Goal: Transaction & Acquisition: Purchase product/service

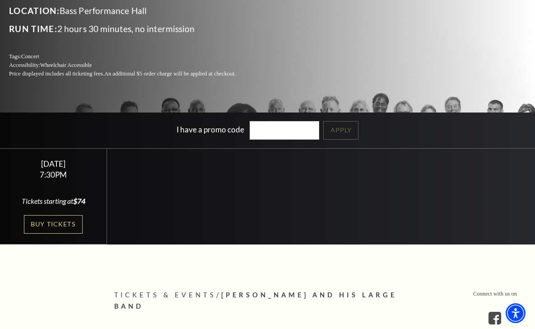
scroll to position [168, 0]
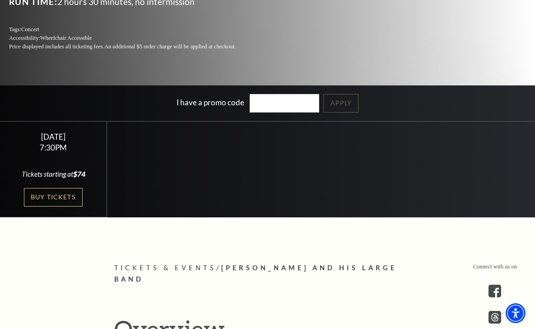
click at [106, 176] on div "Select a Performance Friday October 17 | 7:30PM Tickets starting at $74 Friday …" at bounding box center [267, 169] width 535 height 97
click at [30, 200] on link "Buy Tickets" at bounding box center [53, 197] width 59 height 19
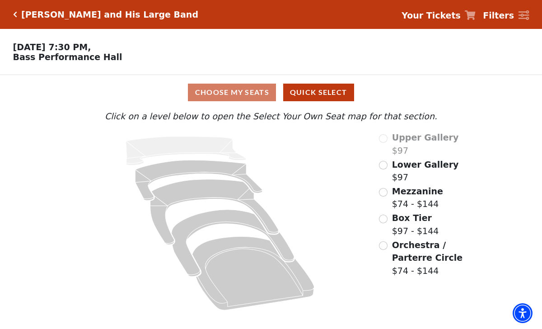
click at [427, 194] on span "Mezzanine" at bounding box center [417, 191] width 51 height 10
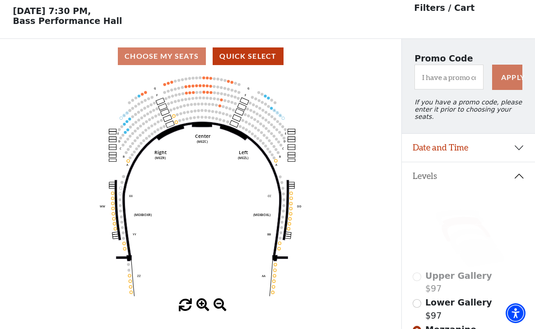
scroll to position [42, 0]
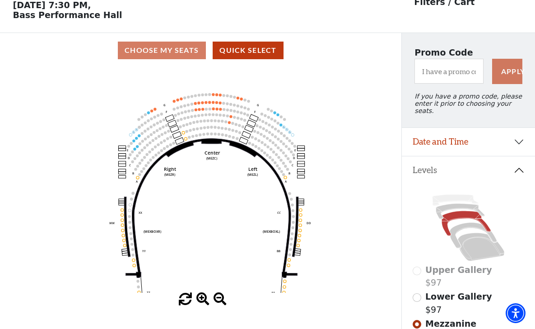
drag, startPoint x: 241, startPoint y: 208, endPoint x: 258, endPoint y: 213, distance: 18.0
click at [250, 231] on icon "Center (MEZC) Right (MEZR) Left (MEZL) (MEXBOXR) (MEXBOXL) XX WW CC DD YY BB ZZ…" at bounding box center [200, 180] width 361 height 225
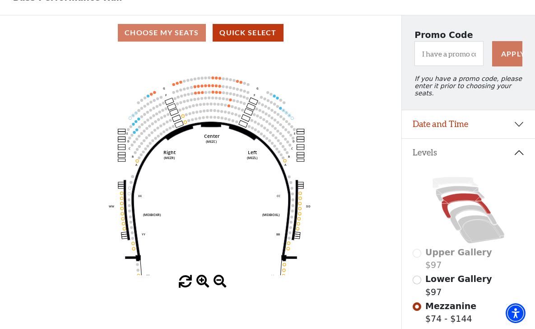
scroll to position [145, 0]
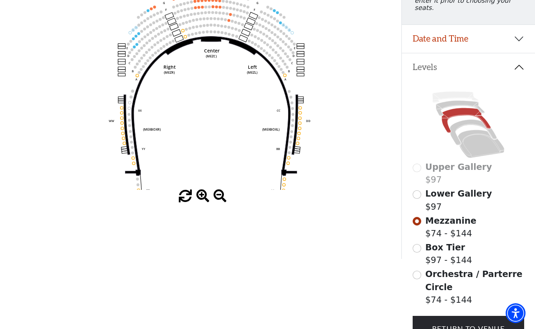
click at [202, 193] on span at bounding box center [202, 196] width 13 height 13
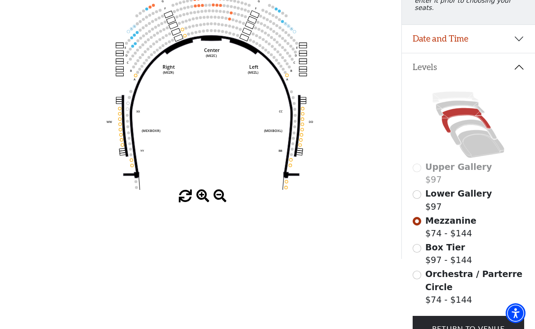
click at [202, 193] on span at bounding box center [202, 196] width 13 height 13
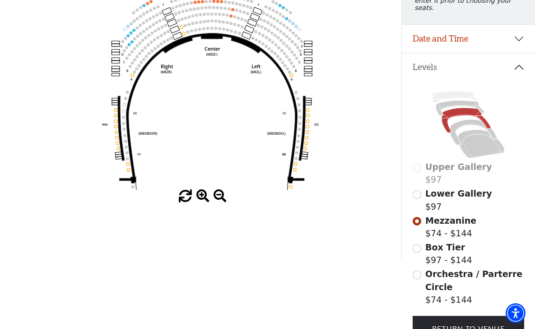
click at [202, 193] on span at bounding box center [202, 196] width 13 height 13
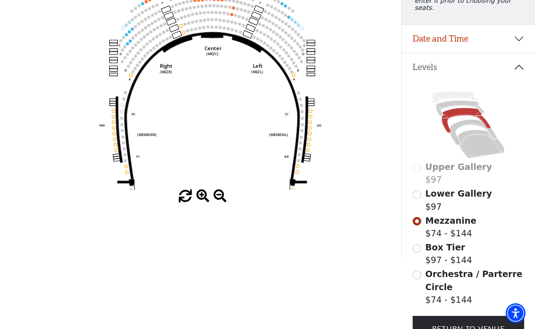
click at [202, 193] on span at bounding box center [202, 196] width 13 height 13
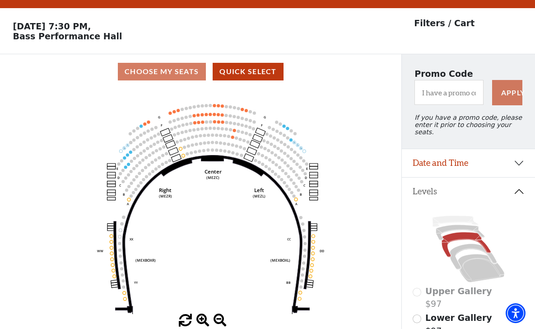
scroll to position [0, 0]
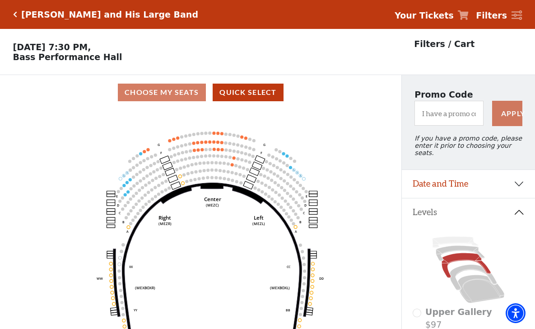
drag, startPoint x: 212, startPoint y: 195, endPoint x: 211, endPoint y: 201, distance: 6.3
click at [211, 202] on text "(MEZC)" at bounding box center [212, 204] width 13 height 5
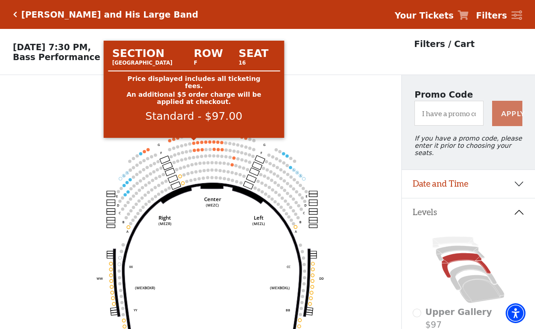
click at [194, 144] on circle at bounding box center [193, 142] width 3 height 3
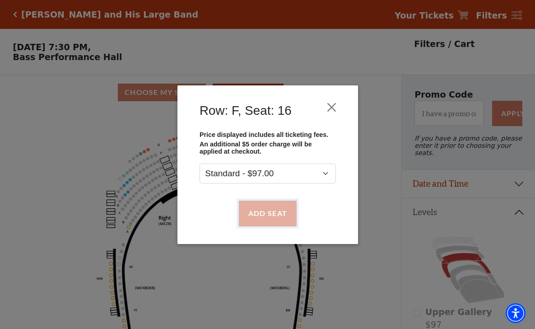
click at [272, 217] on button "Add Seat" at bounding box center [267, 213] width 58 height 25
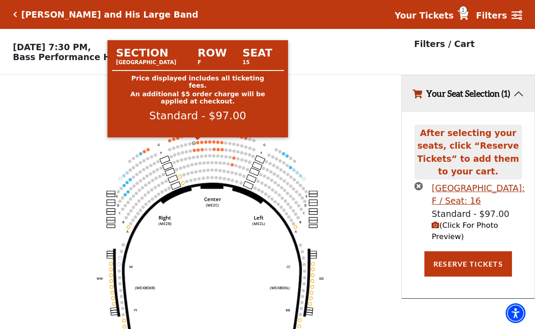
click at [198, 141] on circle at bounding box center [197, 142] width 3 height 3
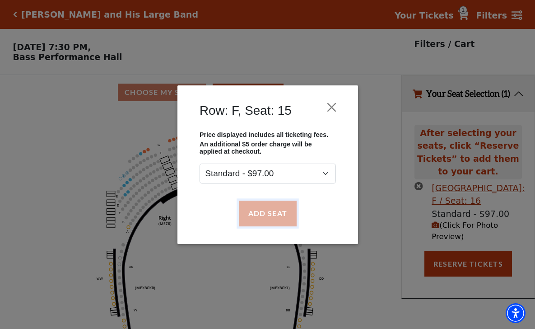
click at [286, 217] on button "Add Seat" at bounding box center [267, 213] width 58 height 25
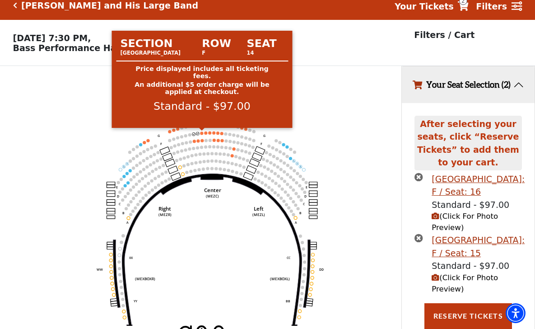
click at [201, 134] on circle at bounding box center [202, 132] width 3 height 3
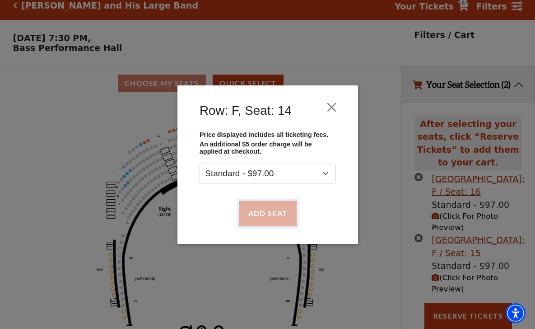
drag, startPoint x: 244, startPoint y: 219, endPoint x: 236, endPoint y: 203, distance: 18.4
click at [244, 219] on button "Add Seat" at bounding box center [267, 213] width 58 height 25
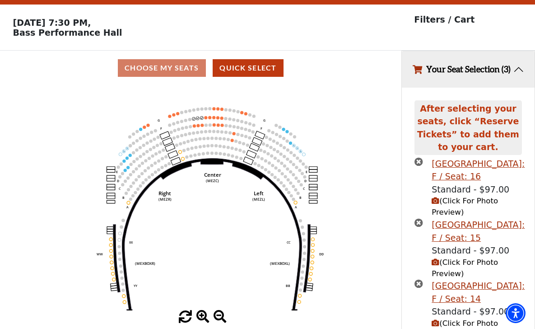
scroll to position [70, 0]
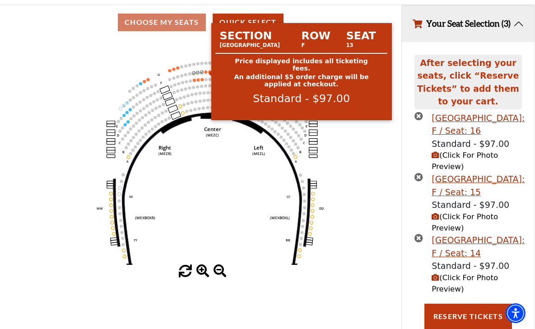
click at [205, 72] on circle at bounding box center [206, 71] width 3 height 3
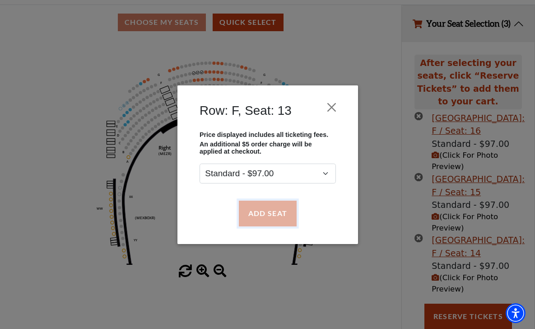
click at [287, 220] on button "Add Seat" at bounding box center [267, 213] width 58 height 25
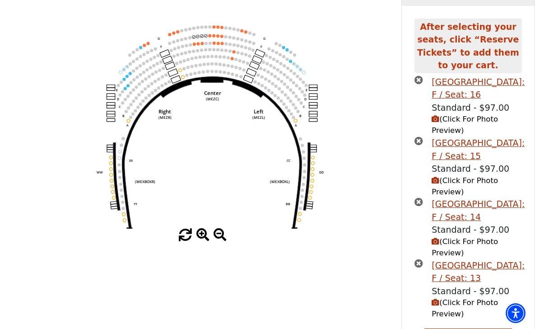
scroll to position [131, 0]
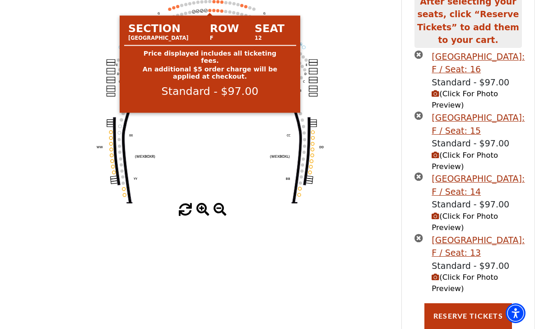
click at [210, 10] on circle at bounding box center [210, 10] width 3 height 3
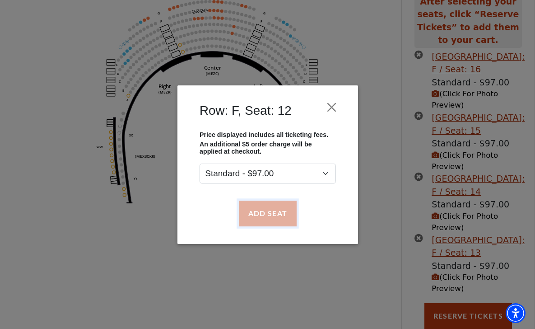
click at [275, 218] on button "Add Seat" at bounding box center [267, 213] width 58 height 25
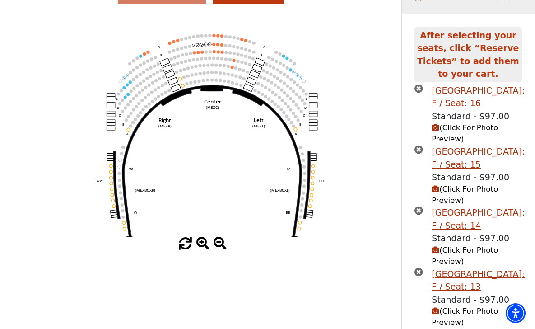
scroll to position [214, 0]
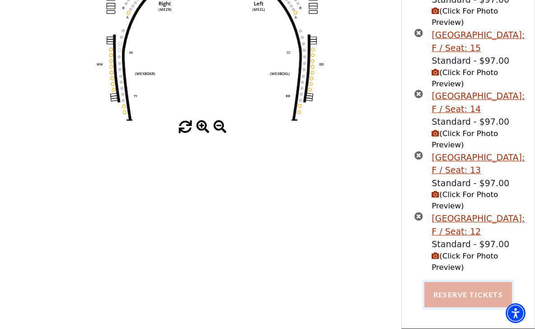
click at [493, 292] on button "Reserve Tickets" at bounding box center [469, 294] width 88 height 25
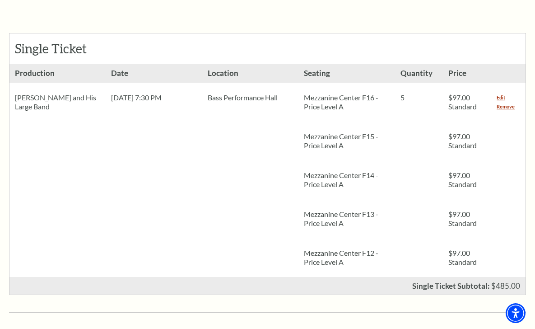
scroll to position [395, 0]
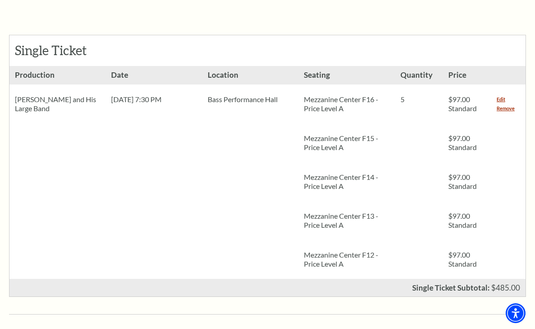
click at [504, 283] on span "$485.00" at bounding box center [505, 287] width 29 height 9
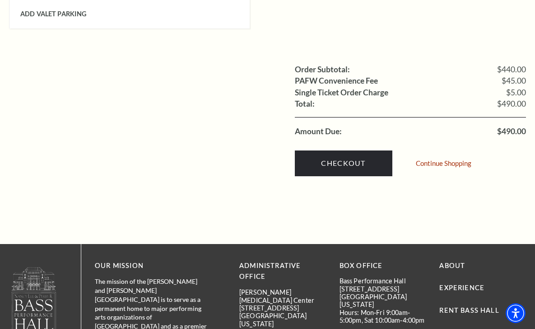
scroll to position [1012, 0]
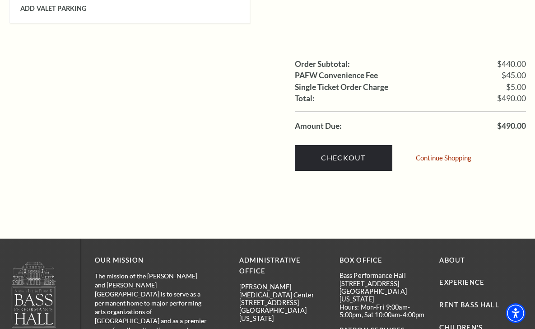
click at [519, 122] on span "$490.00" at bounding box center [511, 126] width 29 height 8
copy span "490.00"
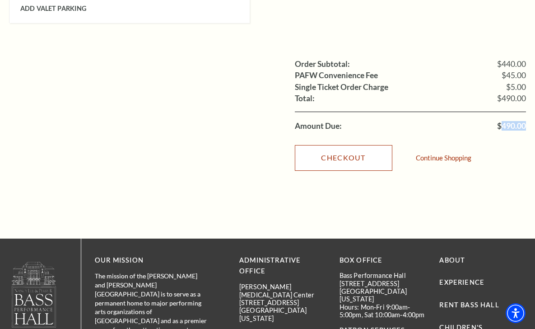
click at [366, 145] on link "Checkout" at bounding box center [344, 157] width 98 height 25
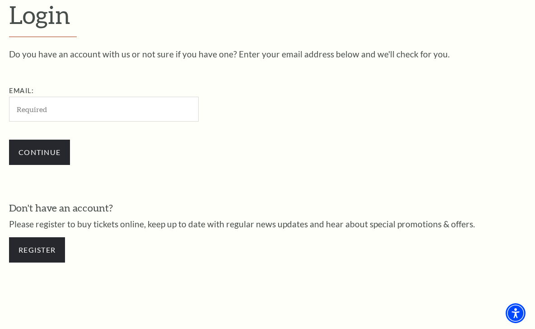
scroll to position [248, 0]
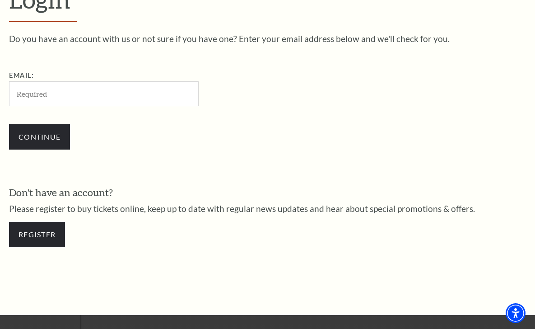
click at [204, 250] on div "Register" at bounding box center [267, 234] width 517 height 43
click at [59, 232] on link "Register" at bounding box center [37, 234] width 56 height 25
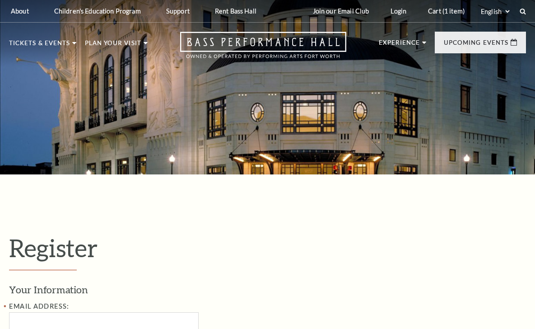
select select "1"
select select "[GEOGRAPHIC_DATA]"
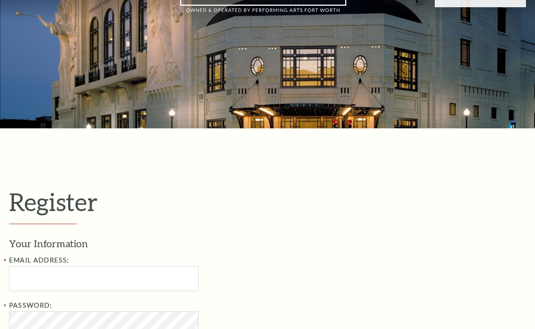
scroll to position [111, 0]
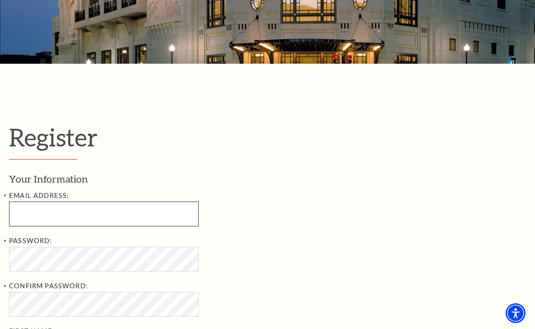
click at [106, 211] on input "text" at bounding box center [104, 213] width 190 height 25
paste input "wxeh0fyodorovamarina@gmail.com"
type input "wxeh0fyodorovamarina@gmail.com"
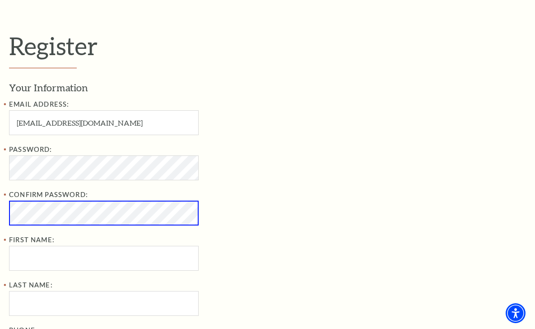
scroll to position [220, 0]
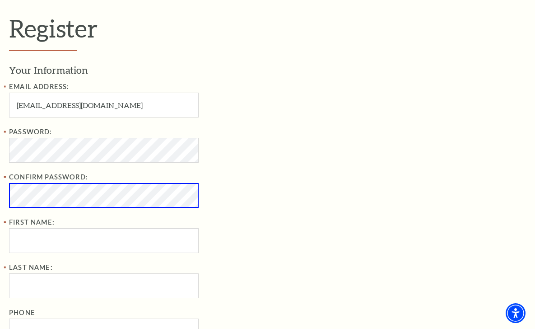
click at [143, 165] on div "Password: Confirm Password: First Name:" at bounding box center [156, 189] width 294 height 126
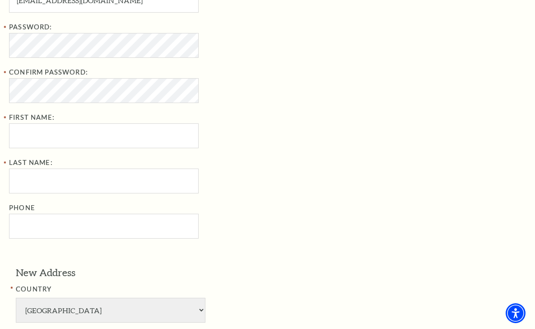
scroll to position [325, 0]
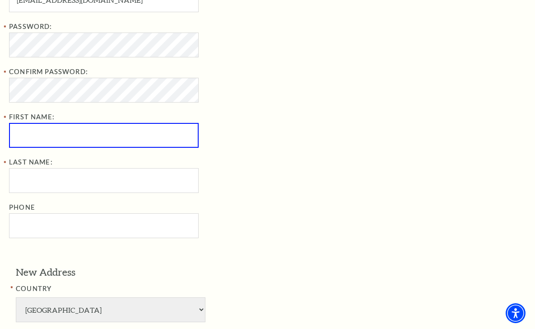
paste input "Summer [PERSON_NAME]"
click at [76, 133] on input "Summer [PERSON_NAME]" at bounding box center [104, 135] width 190 height 25
click at [76, 134] on input "Summer Mcgowan" at bounding box center [104, 135] width 190 height 25
type input "Summer"
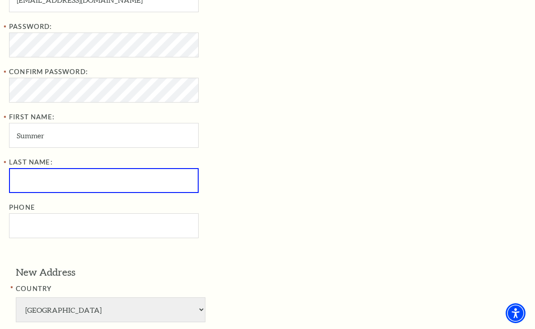
paste input "Mcgowan"
click at [31, 182] on input "Mcgowan" at bounding box center [104, 180] width 190 height 25
type input "McGowan"
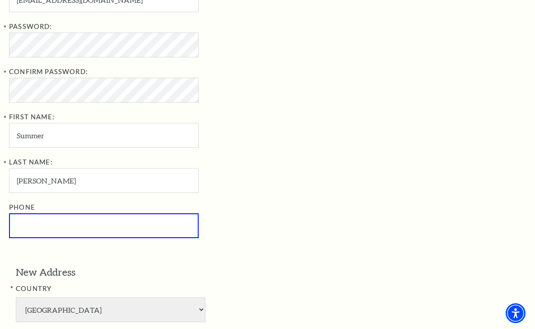
click at [107, 223] on input "Phone" at bounding box center [104, 225] width 190 height 25
paste input "6826442308"
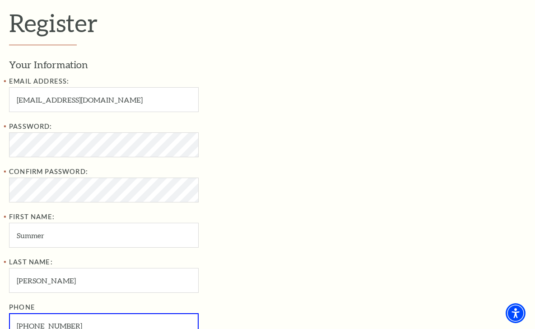
scroll to position [218, 0]
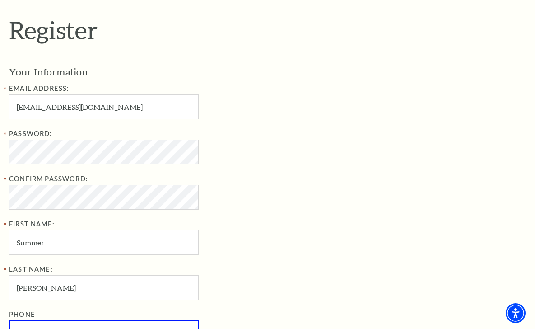
type input "682-644-2308"
paste input "2435 Cincinnati Ave, San Antonio, TX 78228"
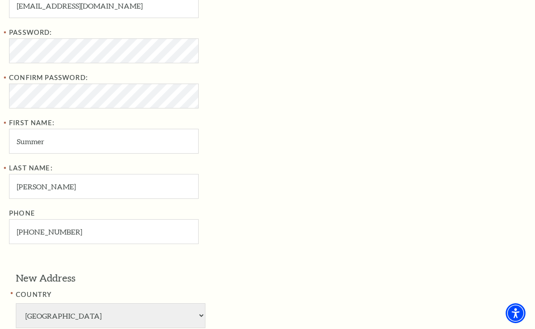
scroll to position [320, 0]
type input "2435 Cincinnati Ave, San Antonio, TX 78228"
paste input "78228"
type input "78228"
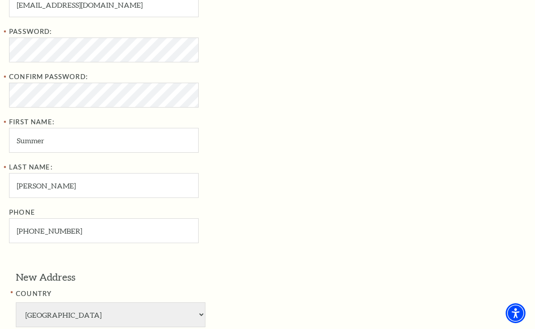
drag, startPoint x: 382, startPoint y: 56, endPoint x: 354, endPoint y: 54, distance: 28.5
paste input "San Antonio"
type input "San Antonio"
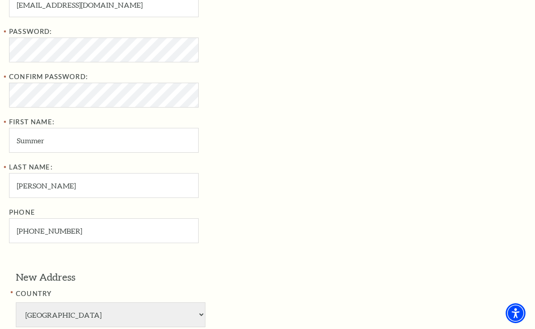
drag, startPoint x: 349, startPoint y: 58, endPoint x: 516, endPoint y: 77, distance: 167.7
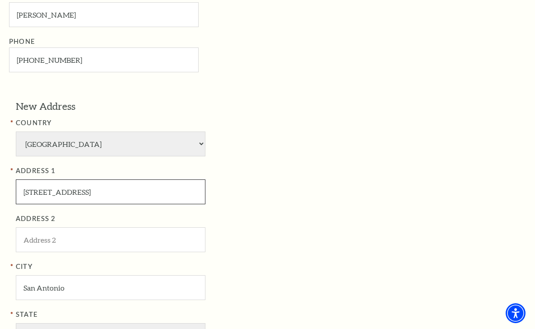
scroll to position [493, 0]
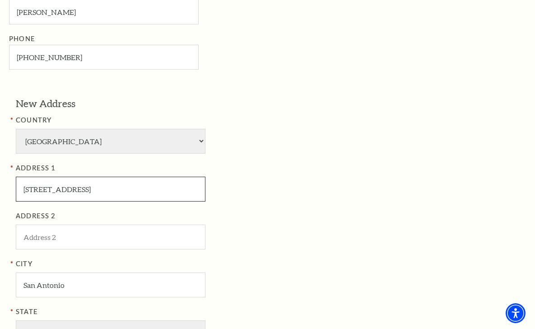
type input "[STREET_ADDRESS]"
click at [439, 202] on div "Register Your Information Email Address: wxeh0fyodorovamarina@gmail.com Passwor…" at bounding box center [267, 70] width 535 height 779
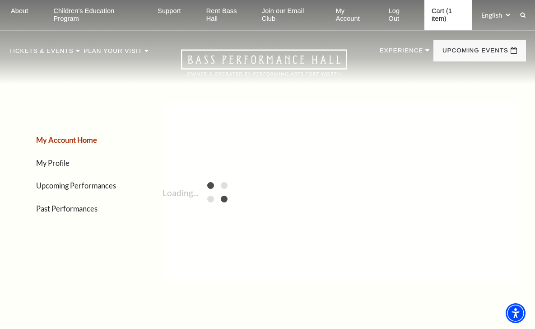
click at [436, 12] on link "Cart (1 item)" at bounding box center [449, 15] width 48 height 30
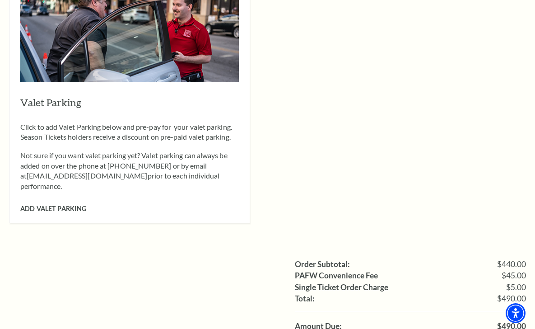
scroll to position [947, 0]
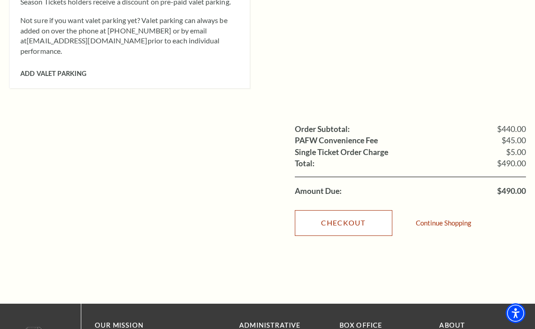
click at [352, 210] on link "Checkout" at bounding box center [344, 222] width 98 height 25
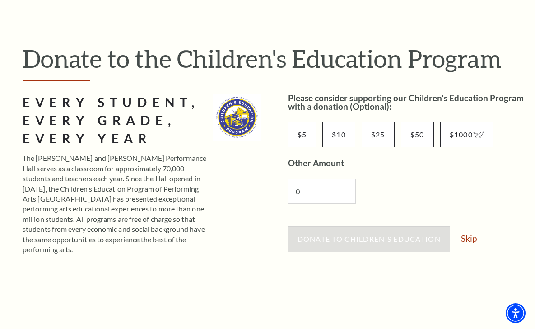
scroll to position [80, 0]
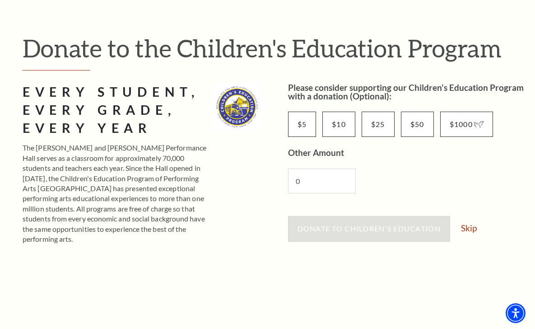
click at [369, 273] on div "Please consider supporting our Children's Education Program with a donation (Op…" at bounding box center [407, 307] width 238 height 448
click at [472, 230] on link "Skip" at bounding box center [469, 228] width 16 height 9
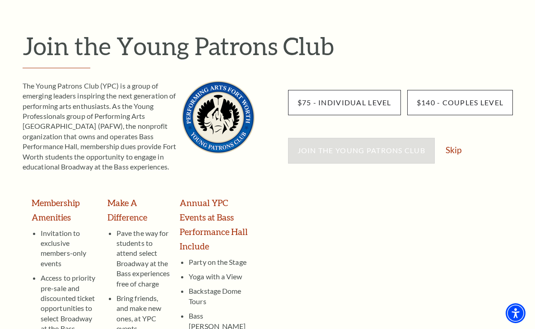
scroll to position [97, 0]
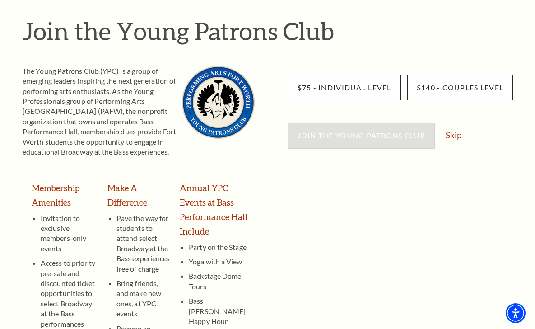
click at [448, 192] on div "$75 - Individual Level $140 - Couples Level Join the Young Patrons Club Skip" at bounding box center [407, 238] width 238 height 345
click at [447, 131] on link "Skip" at bounding box center [454, 135] width 16 height 9
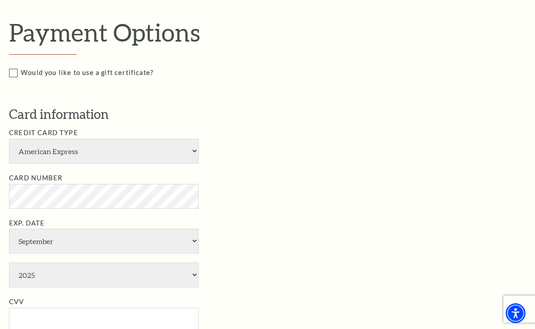
scroll to position [526, 0]
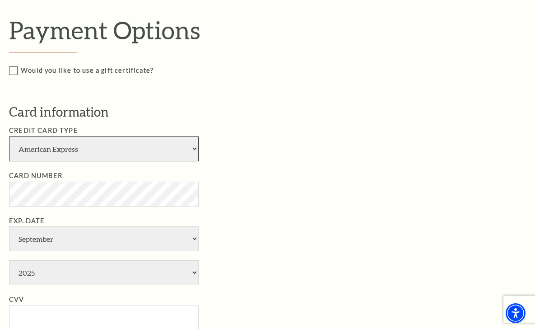
click at [77, 146] on select "American Express Visa Master Card Discover" at bounding box center [104, 148] width 190 height 25
select select "25"
click at [9, 136] on select "American Express Visa Master Card Discover" at bounding box center [104, 148] width 190 height 25
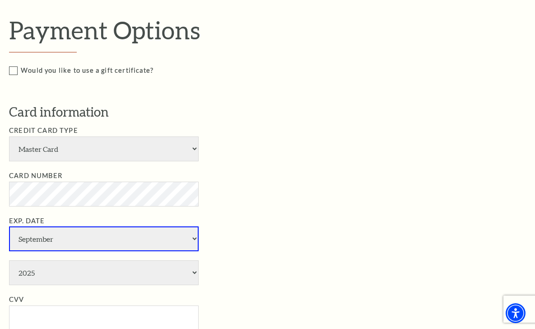
click at [56, 226] on select "January February March April May June July August September October November De…" at bounding box center [104, 238] width 190 height 25
select select "10"
click at [9, 226] on select "January February March April May June July August September October November De…" at bounding box center [104, 238] width 190 height 25
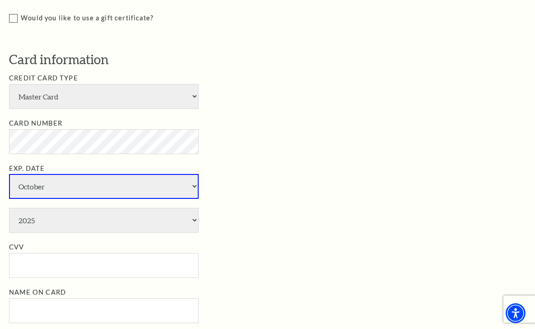
scroll to position [703, 0]
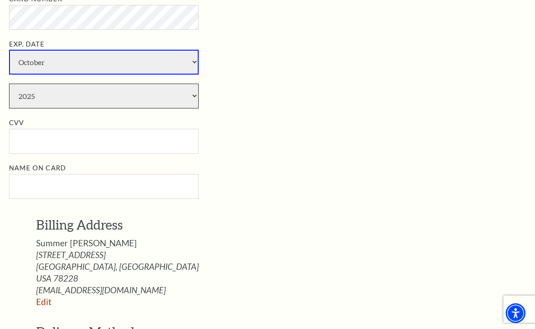
click at [50, 84] on select "2025 2026 2027 2028 2029 2030 2031 2032 2033 2034" at bounding box center [104, 96] width 190 height 25
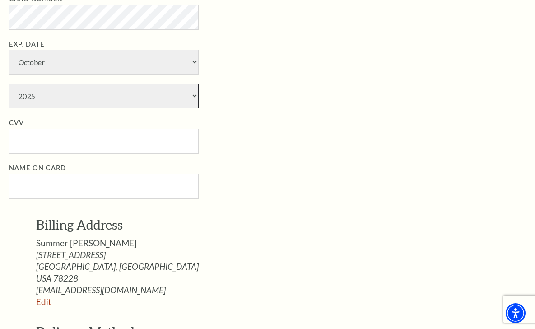
select select "2028"
click at [9, 84] on select "2025 2026 2027 2028 2029 2030 2031 2032 2033 2034" at bounding box center [104, 96] width 190 height 25
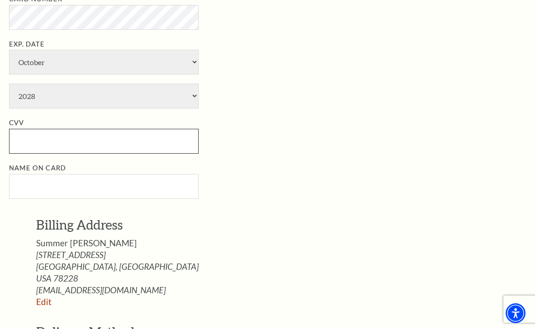
click at [61, 130] on input "CVV" at bounding box center [104, 141] width 190 height 25
type input "662"
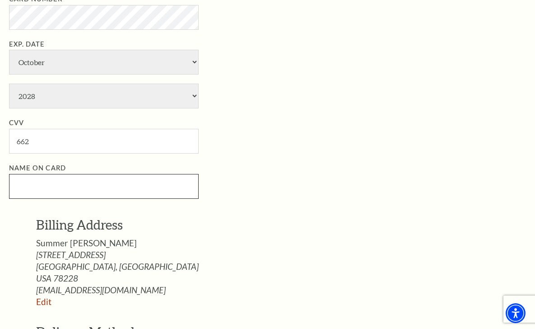
drag, startPoint x: 80, startPoint y: 178, endPoint x: 79, endPoint y: 184, distance: 5.9
click at [79, 184] on input "Name on Card" at bounding box center [104, 186] width 190 height 25
paste input "Summer Mcgowan"
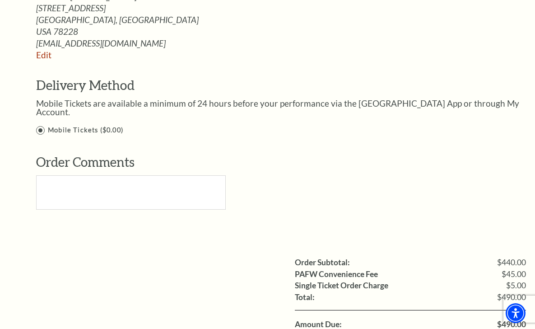
scroll to position [878, 0]
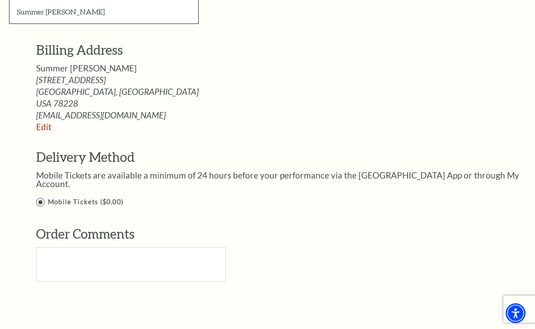
type input "Summer Mcgowan"
click at [0, 0] on input "Ticketing Guidelines You agree to all Terms and Conditions outlined in our Tick…" at bounding box center [0, 0] width 0 height 0
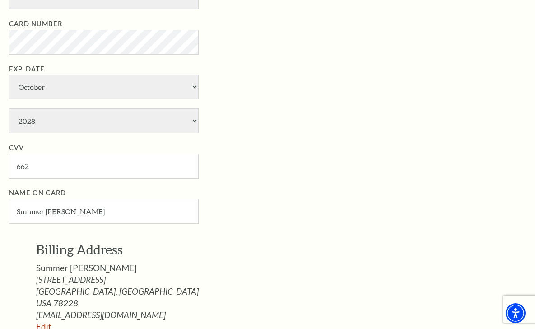
scroll to position [677, 0]
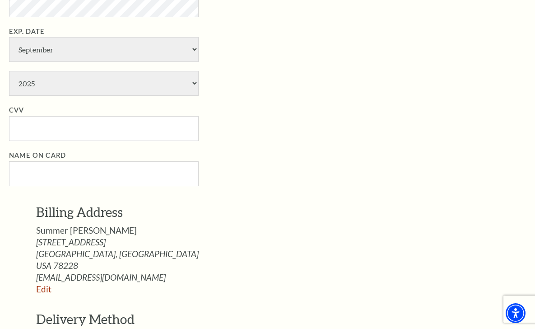
scroll to position [895, 0]
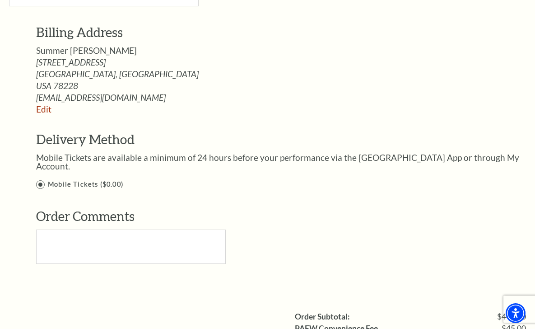
click at [0, 0] on input "Ticketing Guidelines You agree to all Terms and Conditions outlined in our Tick…" at bounding box center [0, 0] width 0 height 0
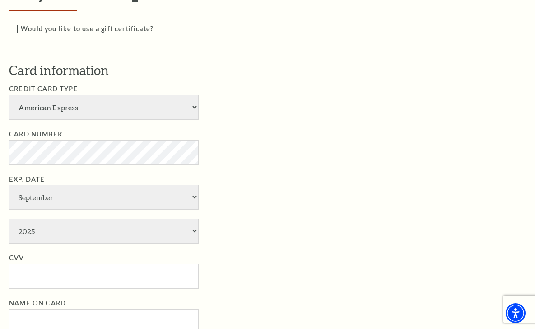
scroll to position [623, 0]
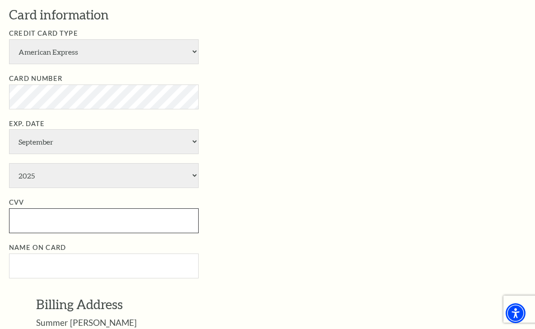
drag, startPoint x: 55, startPoint y: 218, endPoint x: 61, endPoint y: 252, distance: 34.4
click at [55, 218] on input "CVV" at bounding box center [104, 220] width 190 height 25
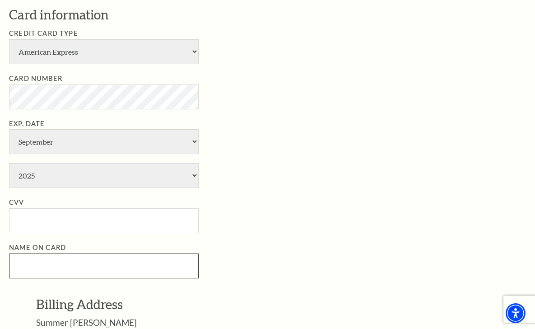
click at [64, 260] on input "Name on Card" at bounding box center [104, 265] width 190 height 25
paste input "Summer [PERSON_NAME]"
type input "Summer [PERSON_NAME]"
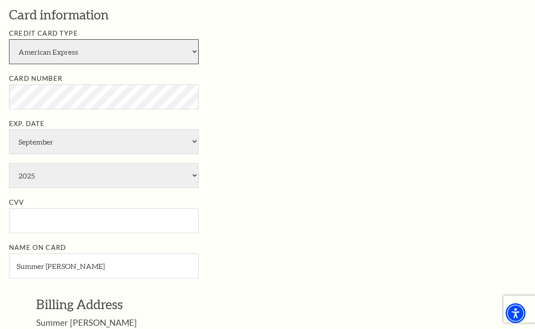
click at [132, 41] on select "American Express Visa Master Card Discover" at bounding box center [104, 51] width 190 height 25
select select "25"
click at [9, 39] on select "American Express Visa Master Card Discover" at bounding box center [104, 51] width 190 height 25
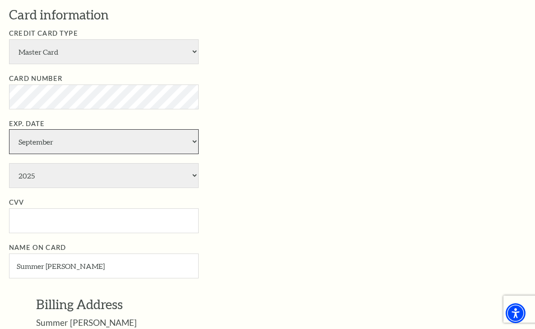
click at [56, 135] on select "January February March April May June July August September October November De…" at bounding box center [104, 141] width 190 height 25
select select "10"
click at [9, 129] on select "January February March April May June July August September October November De…" at bounding box center [104, 141] width 190 height 25
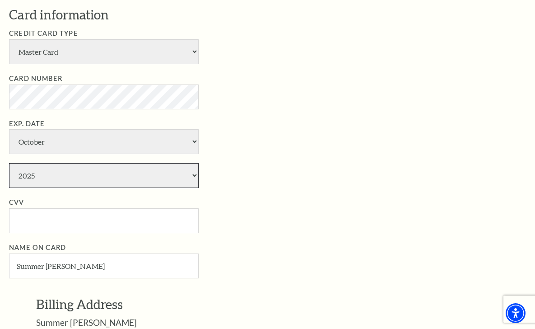
click at [56, 163] on select "2025 2026 2027 2028 2029 2030 2031 2032 2033 2034" at bounding box center [104, 175] width 190 height 25
select select "2028"
click at [9, 163] on select "2025 2026 2027 2028 2029 2030 2031 2032 2033 2034" at bounding box center [104, 175] width 190 height 25
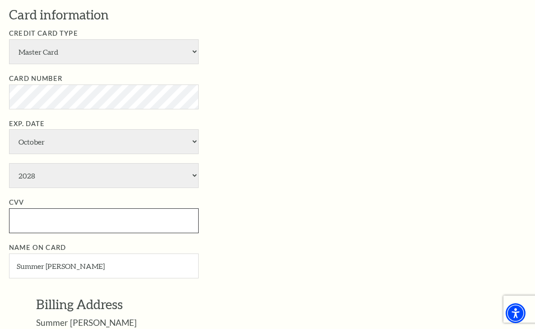
click at [65, 216] on input "CVV" at bounding box center [104, 220] width 190 height 25
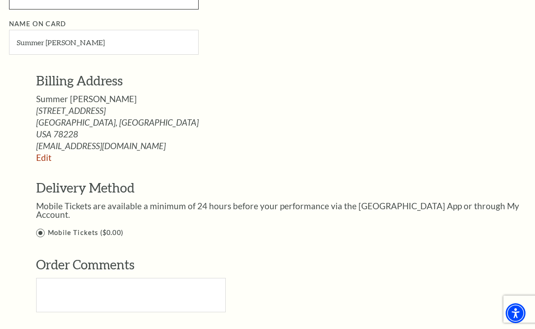
scroll to position [848, 0]
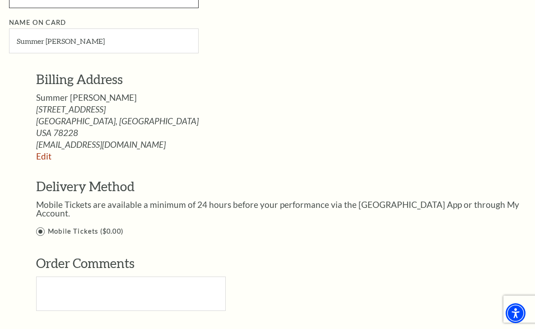
type input "662"
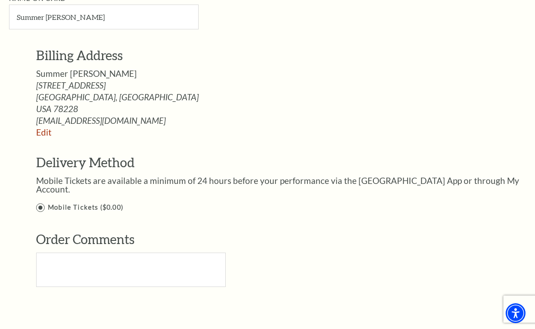
scroll to position [992, 0]
